Goal: Task Accomplishment & Management: Use online tool/utility

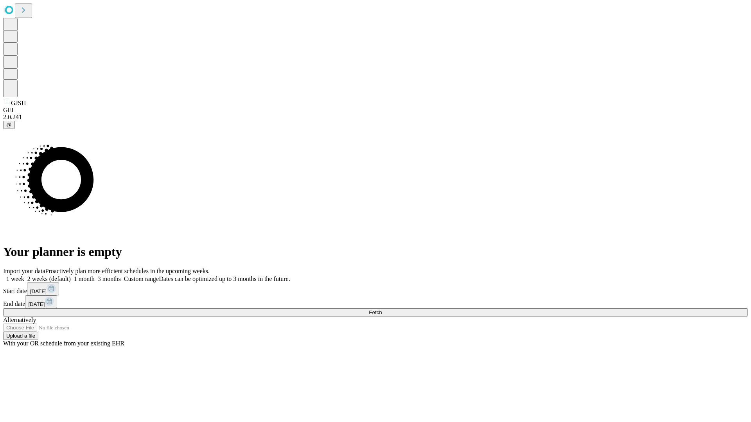
click at [382, 310] on span "Fetch" at bounding box center [375, 313] width 13 height 6
